Goal: Task Accomplishment & Management: Use online tool/utility

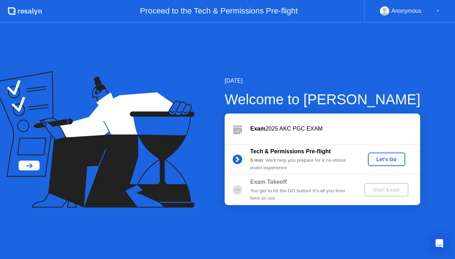
click at [399, 159] on div "Let's Go" at bounding box center [387, 160] width 32 height 6
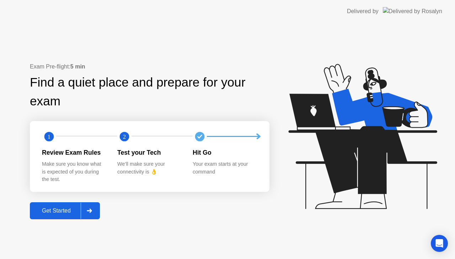
click at [41, 211] on div "Get Started" at bounding box center [56, 211] width 49 height 6
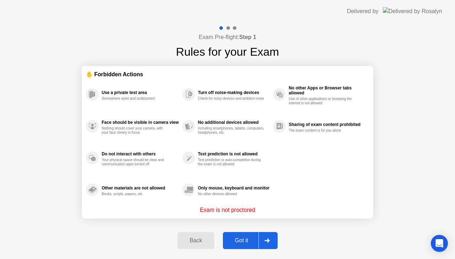
click at [247, 243] on div "Got it" at bounding box center [241, 241] width 33 height 6
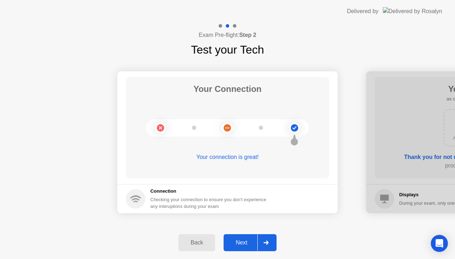
click at [238, 245] on div "Next" at bounding box center [242, 243] width 32 height 6
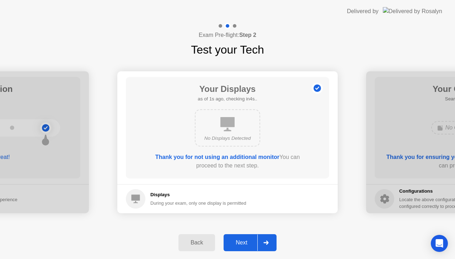
click at [238, 245] on div "Next" at bounding box center [242, 243] width 32 height 6
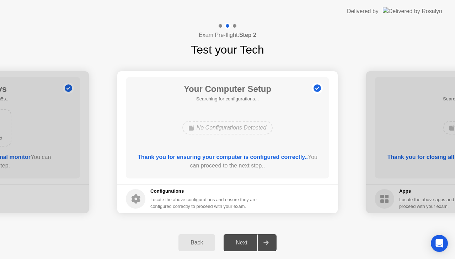
click at [234, 242] on div "Next" at bounding box center [242, 243] width 32 height 6
click at [247, 241] on div "Next" at bounding box center [242, 243] width 32 height 6
click at [269, 244] on div at bounding box center [265, 243] width 17 height 16
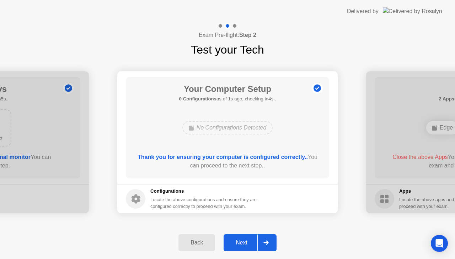
click at [232, 241] on div "Next" at bounding box center [242, 243] width 32 height 6
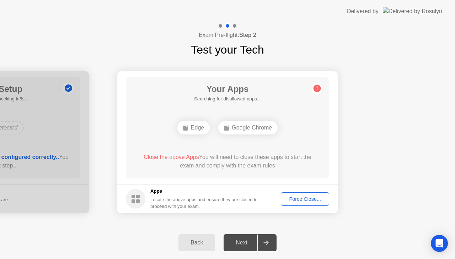
click at [299, 200] on div "Force Close..." at bounding box center [304, 200] width 43 height 6
click at [300, 199] on div "Force Close..." at bounding box center [304, 200] width 43 height 6
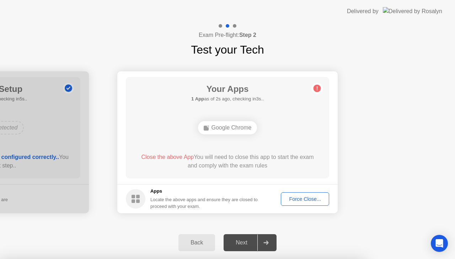
click at [195, 259] on div at bounding box center [227, 259] width 455 height 0
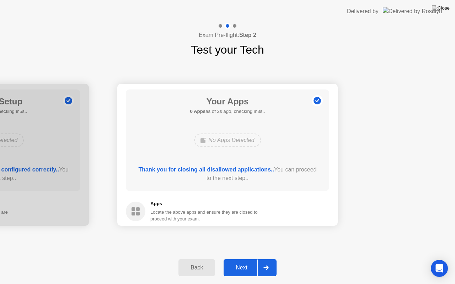
click at [239, 259] on div "Next" at bounding box center [242, 268] width 32 height 6
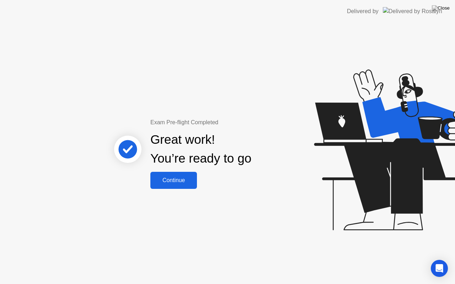
click at [169, 184] on div "Continue" at bounding box center [173, 180] width 42 height 6
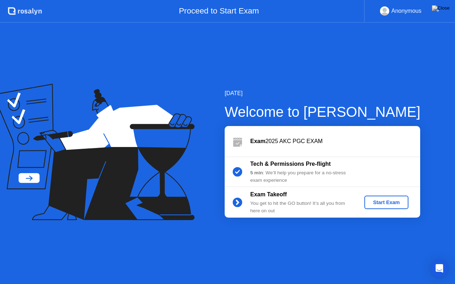
click at [386, 203] on div "Start Exam" at bounding box center [386, 203] width 38 height 6
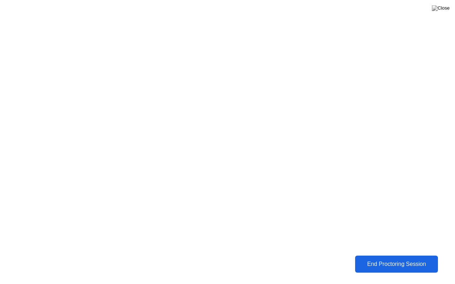
click at [417, 259] on div "End Proctoring Session" at bounding box center [396, 264] width 79 height 6
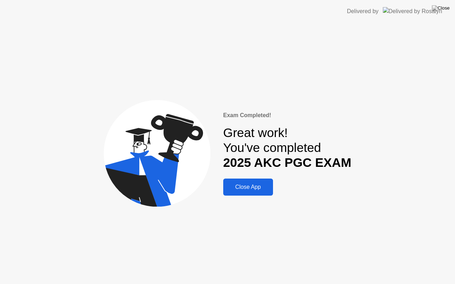
click at [240, 191] on div "Close App" at bounding box center [247, 187] width 45 height 6
